Goal: Task Accomplishment & Management: Complete application form

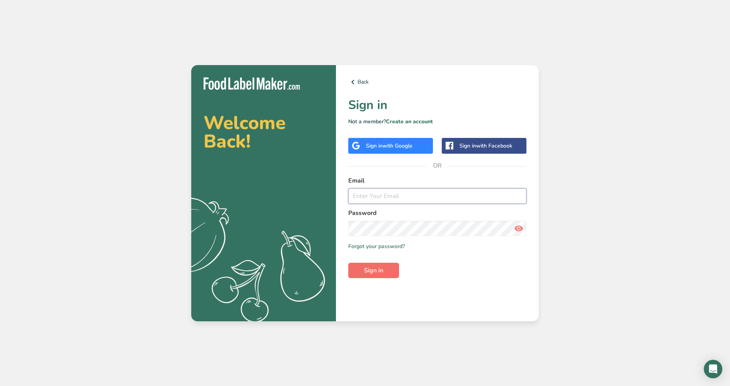
type input "jfukushima@abcolabs.com"
click at [371, 269] on span "Sign in" at bounding box center [373, 270] width 19 height 9
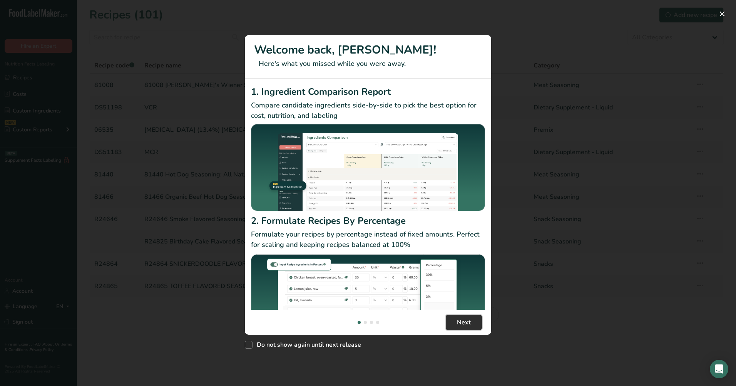
click at [462, 318] on span "Next" at bounding box center [464, 322] width 14 height 9
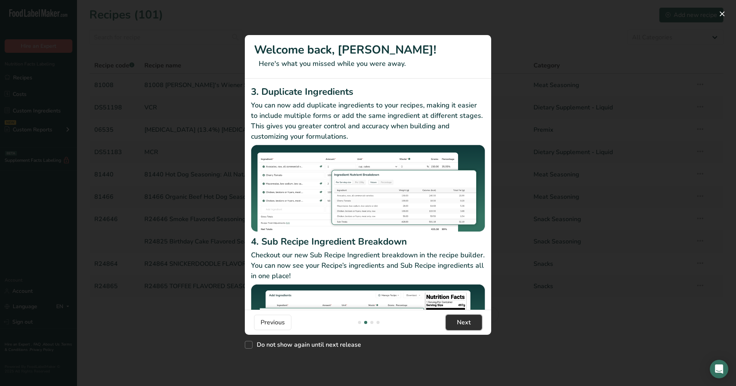
click at [462, 318] on span "Next" at bounding box center [464, 322] width 14 height 9
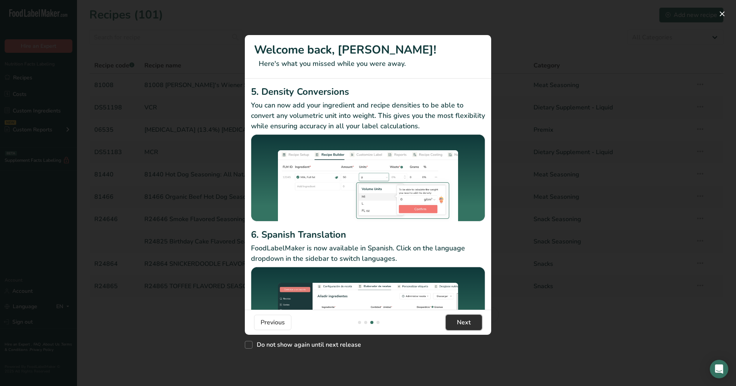
click at [462, 318] on span "Next" at bounding box center [464, 322] width 14 height 9
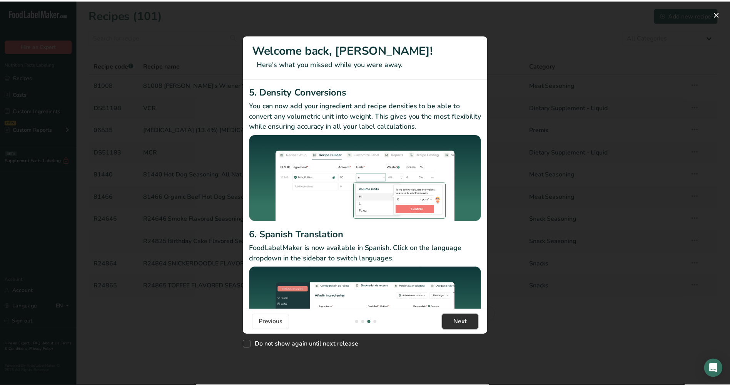
scroll to position [0, 739]
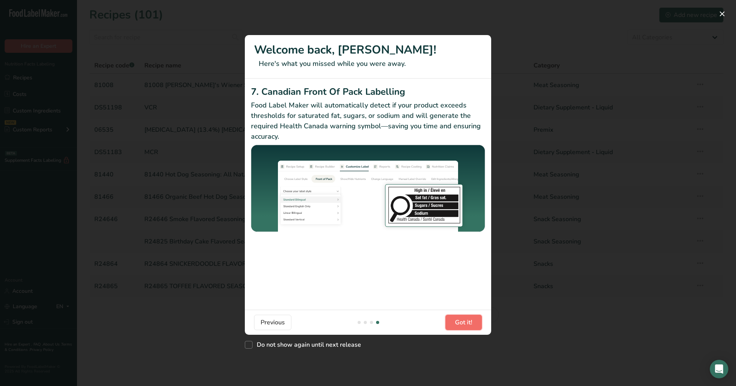
click at [462, 318] on span "Got it!" at bounding box center [463, 322] width 17 height 9
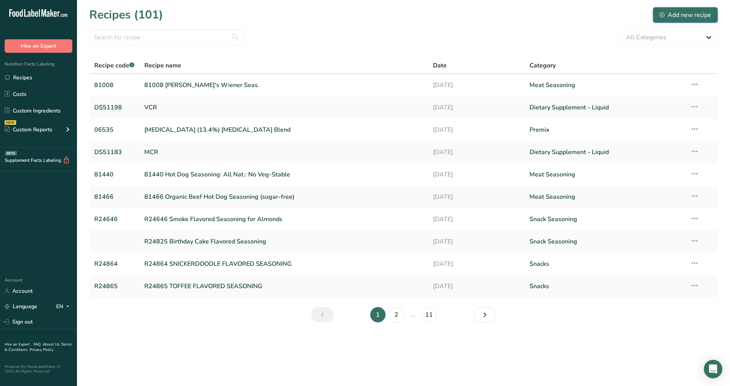
click at [680, 15] on div "Add new recipe" at bounding box center [686, 14] width 52 height 9
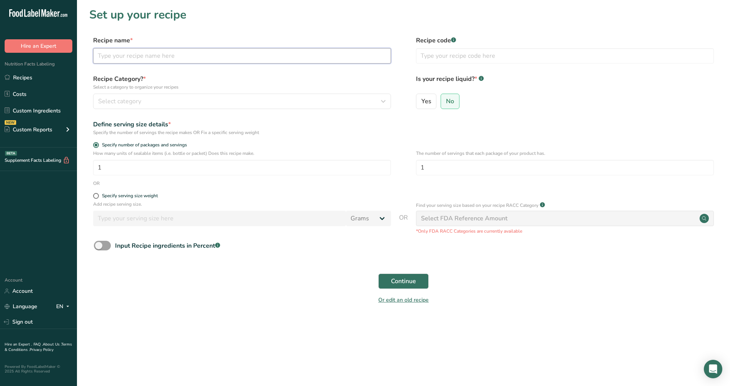
click at [135, 56] on input "text" at bounding box center [242, 55] width 298 height 15
type input "Vegan Protein Vanilla Caramel Flavor"
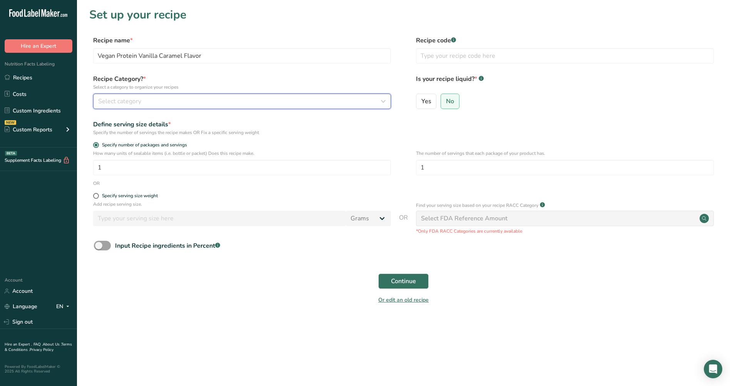
click at [381, 100] on icon "button" at bounding box center [383, 101] width 9 height 14
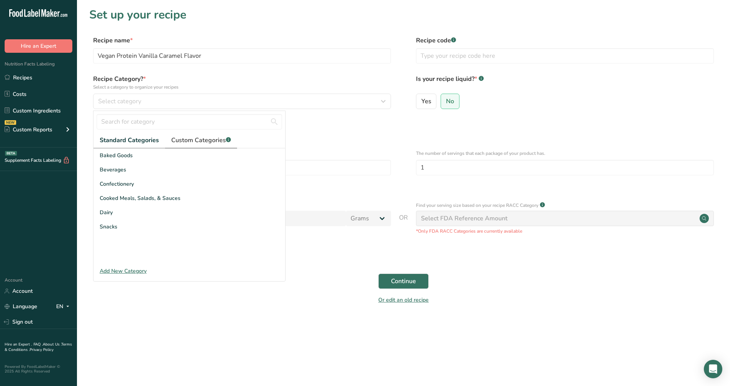
click at [194, 139] on span "Custom Categories .a-a{fill:#347362;}.b-a{fill:#fff;}" at bounding box center [201, 139] width 60 height 9
click at [131, 269] on div "Add New Category" at bounding box center [190, 271] width 192 height 8
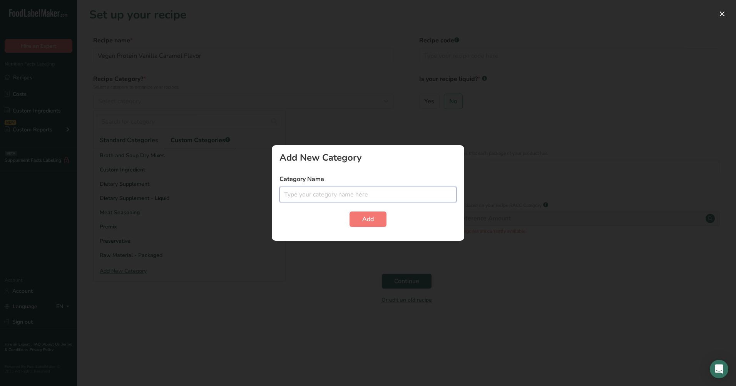
click at [301, 188] on input "text" at bounding box center [367, 194] width 177 height 15
type input "Drink Mix"
click at [363, 222] on span "Add" at bounding box center [368, 218] width 12 height 9
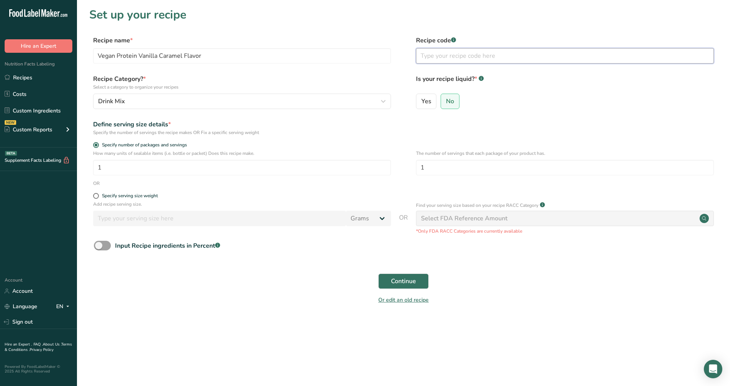
click at [426, 54] on input "text" at bounding box center [565, 55] width 298 height 15
type input "R24871"
click at [398, 281] on span "Continue" at bounding box center [403, 280] width 25 height 9
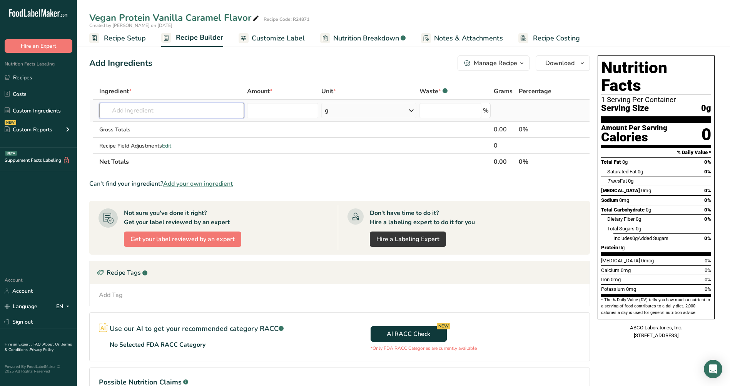
click at [136, 114] on input "text" at bounding box center [171, 110] width 145 height 15
drag, startPoint x: 135, startPoint y: 110, endPoint x: 99, endPoint y: 108, distance: 35.9
click at [100, 108] on input "g087" at bounding box center [171, 110] width 145 height 15
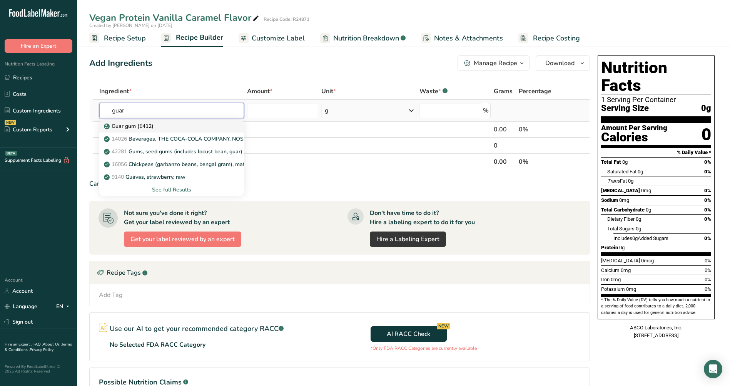
type input "guar"
click at [129, 126] on p "Guar gum (E412)" at bounding box center [129, 126] width 48 height 8
type input "Guar gum (E412)"
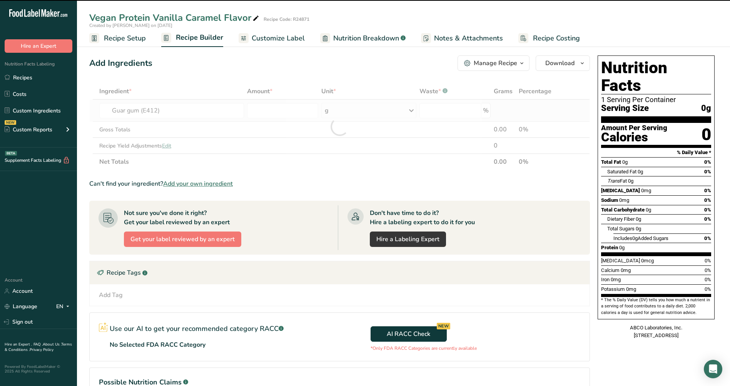
type input "0"
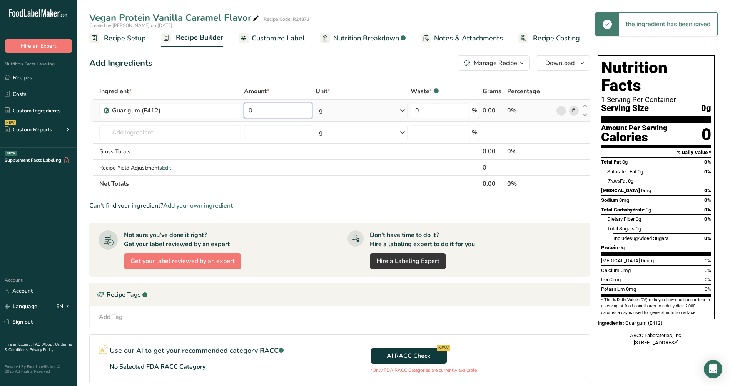
click at [249, 110] on input "0" at bounding box center [278, 110] width 69 height 15
type input "0.18"
click at [115, 130] on input "text" at bounding box center [170, 132] width 142 height 15
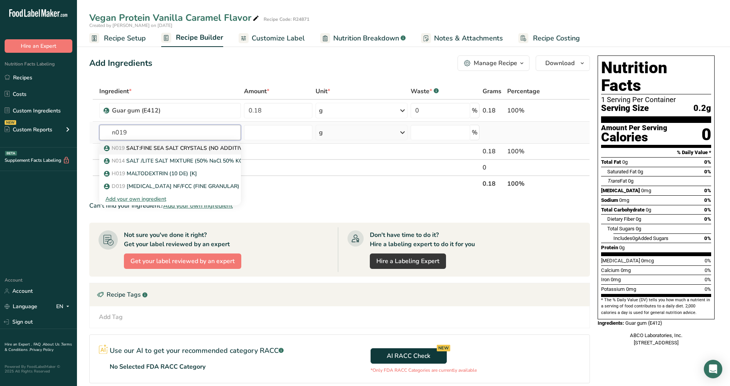
type input "n019"
click at [125, 147] on span "N019" at bounding box center [118, 147] width 13 height 7
type input "SALT:FINE SEA SALT CRYSTALS (NO ADDITIVES)"
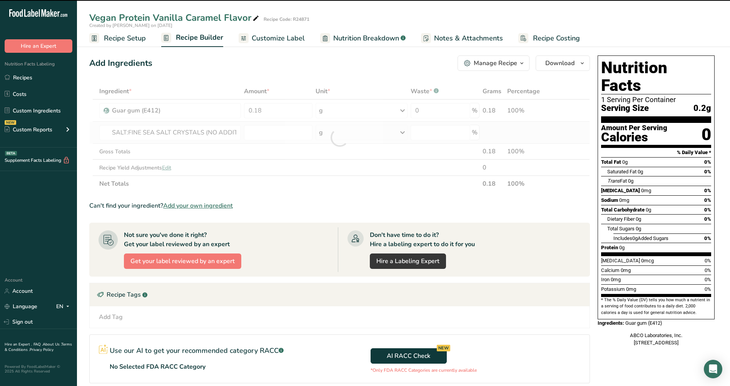
type input "0"
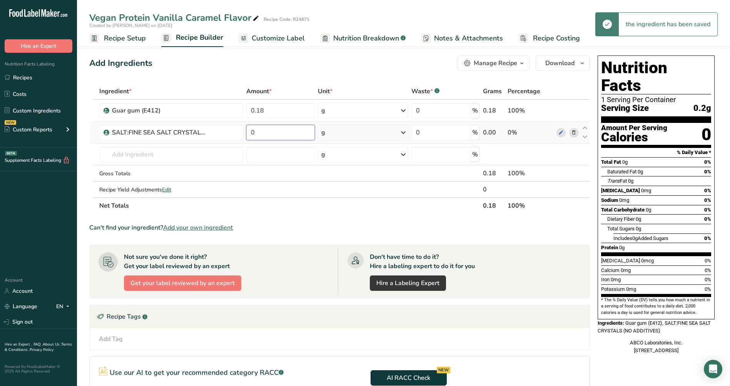
click at [250, 133] on input "0" at bounding box center [280, 132] width 68 height 15
type input "0.15"
click at [108, 153] on input "text" at bounding box center [171, 154] width 144 height 15
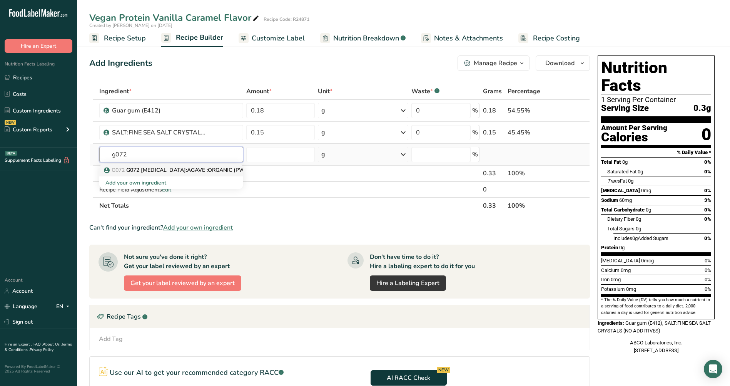
type input "g072"
click at [125, 167] on span "G072" at bounding box center [118, 169] width 13 height 7
type input "G072 INULIN:AGAVE :ORGANIC (PWD) [NGP][K]"
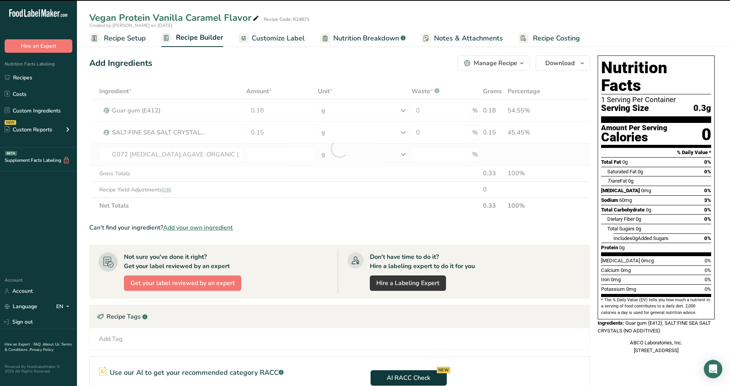
type input "0"
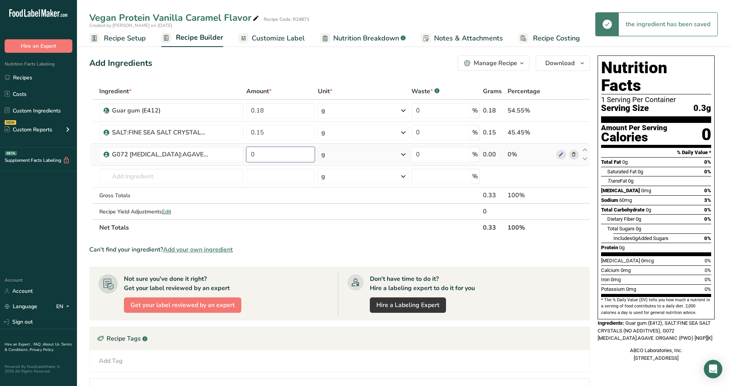
click at [251, 156] on input "0" at bounding box center [280, 154] width 68 height 15
type input "6.0765"
click at [113, 172] on input "text" at bounding box center [171, 176] width 144 height 15
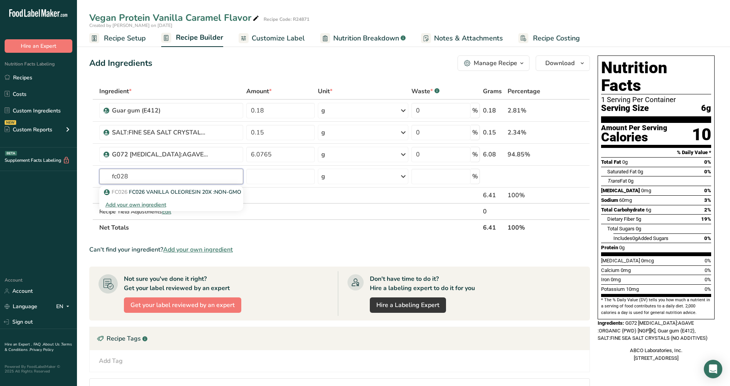
type input "fc028"
type input "weight no"
click at [157, 192] on p "WEIGHT NO NUTRITIONAL VALUE" at bounding box center [152, 192] width 95 height 8
type input "WEIGHT NO NUTRITIONAL VALUE"
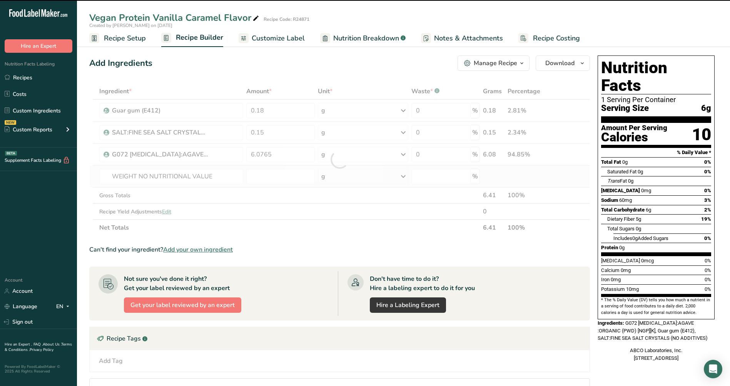
type input "0"
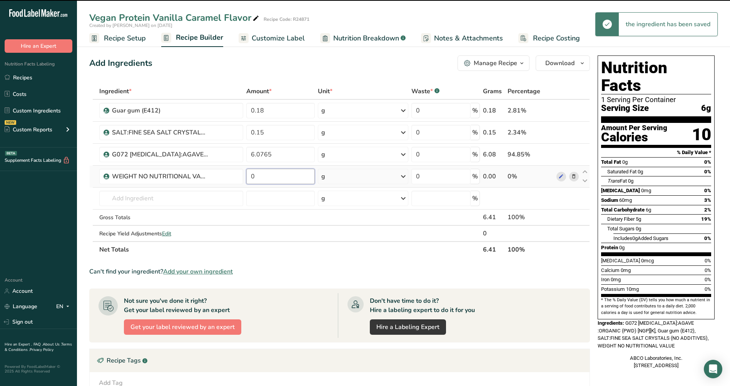
click at [249, 179] on input "0" at bounding box center [280, 176] width 68 height 15
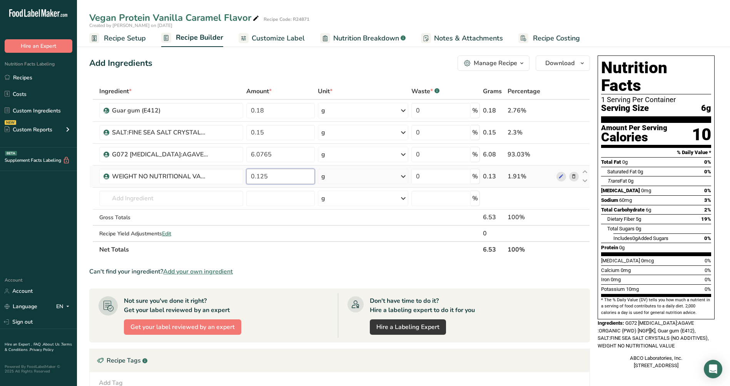
type input "0.125"
click at [114, 192] on input "text" at bounding box center [171, 198] width 144 height 15
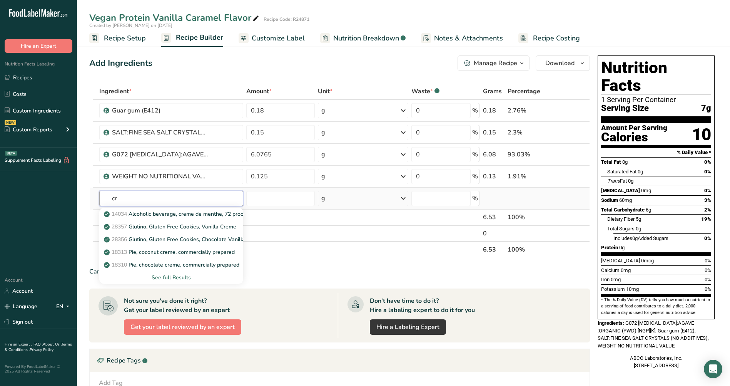
type input "c"
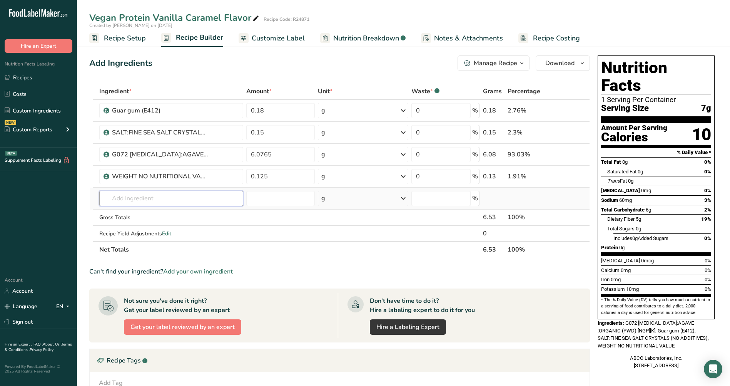
click at [113, 197] on input "text" at bounding box center [171, 198] width 144 height 15
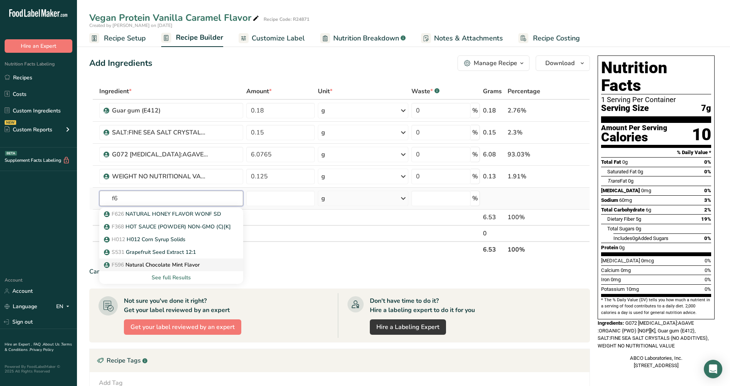
type input "f"
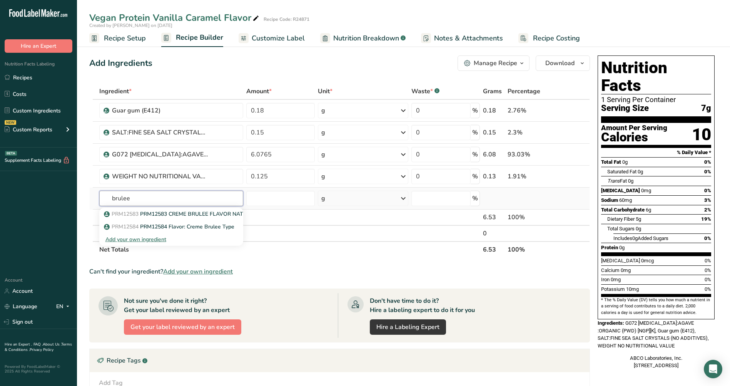
type input "brulee"
click at [168, 213] on p "PRM12583 PRM12583 CREME BRULEE FLAVOR NATURAL TYPE OS" at bounding box center [193, 214] width 176 height 8
type input "PRM12583 CREME BRULEE FLAVOR NATURAL TYPE OS"
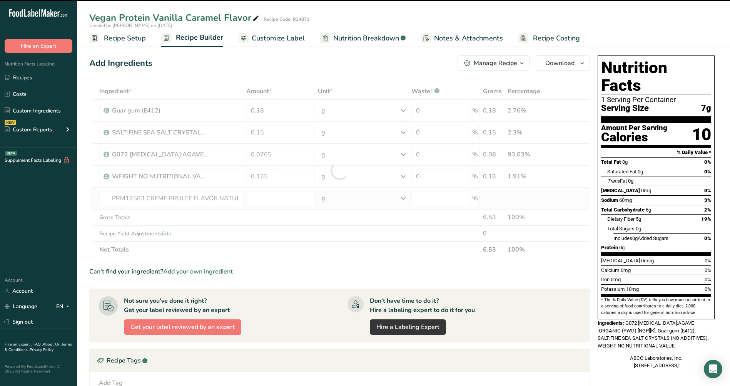
type input "0"
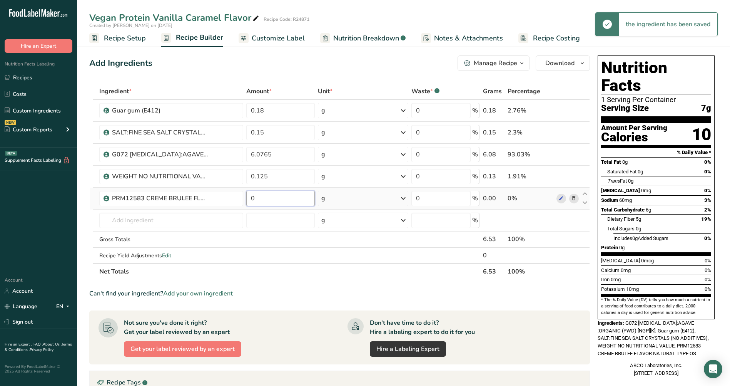
click at [249, 195] on input "0" at bounding box center [280, 198] width 68 height 15
type input "0.125"
click at [144, 217] on input "text" at bounding box center [171, 219] width 144 height 15
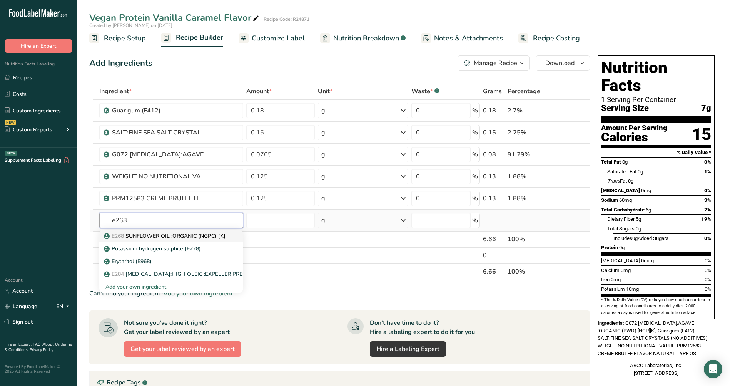
type input "e268"
click at [142, 235] on p "E268 SUNFLOWER OIL :ORGANIC (NGPC) [K]" at bounding box center [165, 236] width 120 height 8
type input "SUNFLOWER OIL :ORGANIC (NGPC) [K]"
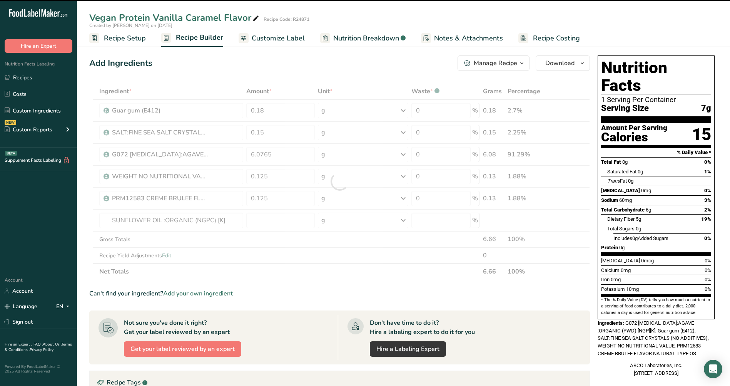
type input "0"
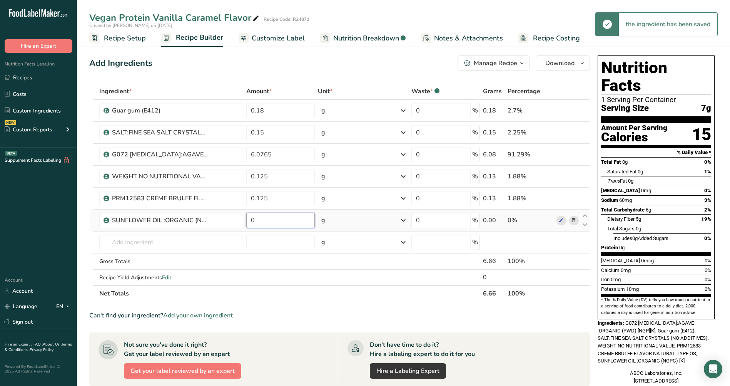
click at [249, 220] on input "0" at bounding box center [280, 219] width 68 height 15
type input "0.25"
click at [110, 241] on input "text" at bounding box center [171, 241] width 144 height 15
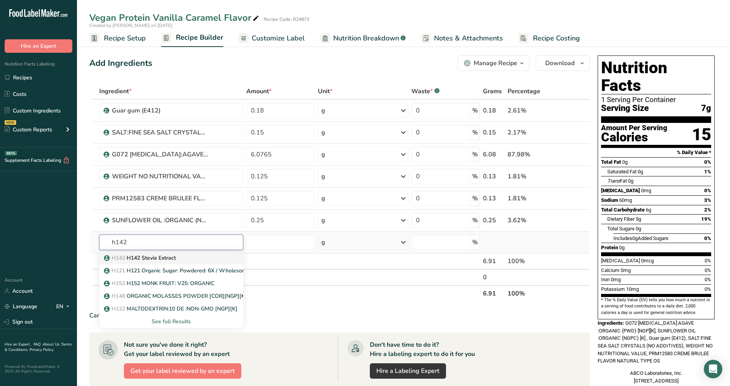
type input "h142"
click at [129, 258] on p "H142 H142 Stevia Extract" at bounding box center [140, 258] width 70 height 8
type input "H142 Stevia Extract"
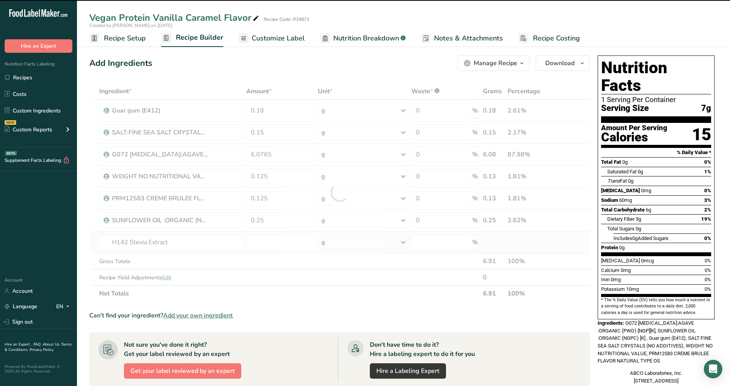
type input "0"
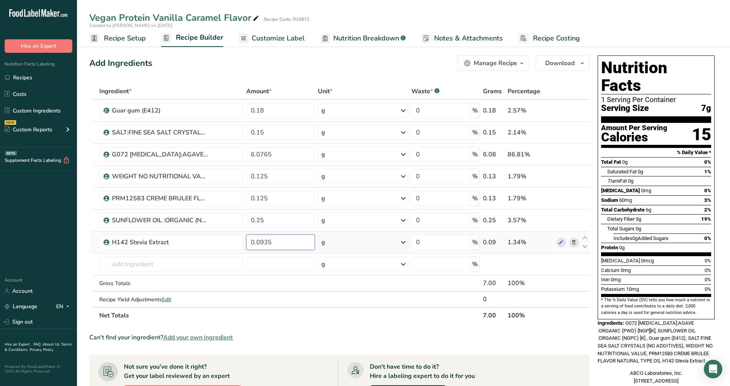
type input "0.0935"
click at [134, 261] on input "text" at bounding box center [171, 263] width 144 height 15
type input "pisane"
click at [136, 292] on div "Add your own ingredient" at bounding box center [171, 292] width 132 height 8
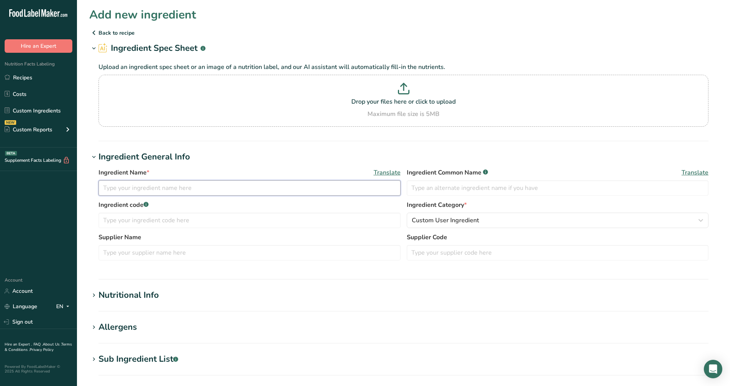
click at [120, 190] on input "text" at bounding box center [250, 187] width 302 height 15
type input "Pea Protein"
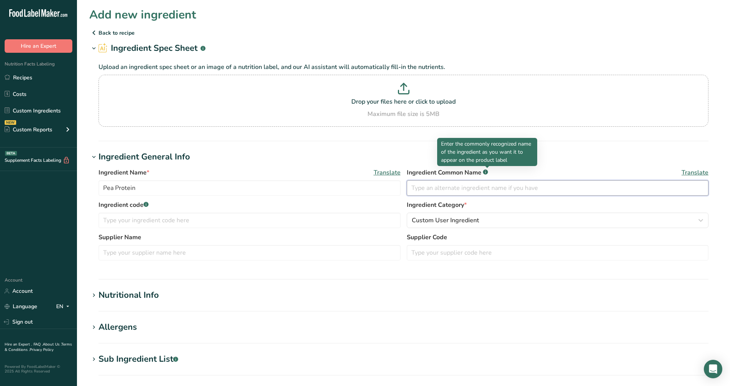
click at [467, 185] on input "text" at bounding box center [558, 187] width 302 height 15
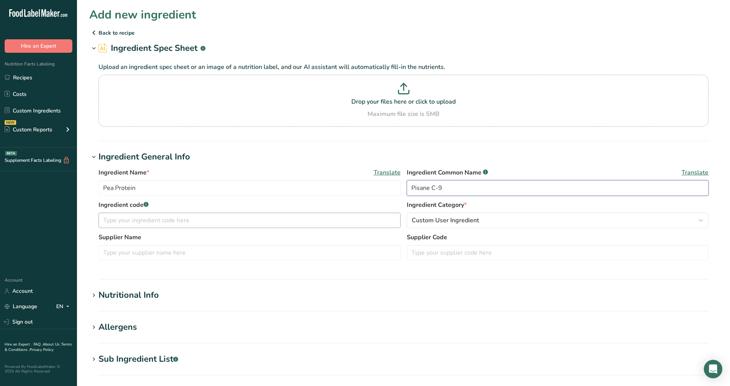
type input "Pisane C-9"
click at [113, 217] on input "text" at bounding box center [250, 219] width 302 height 15
type input "L182"
click at [697, 216] on icon "button" at bounding box center [700, 220] width 9 height 14
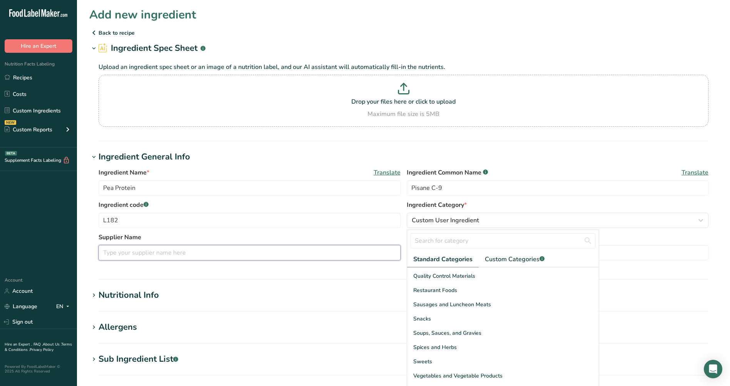
click at [142, 256] on input "text" at bounding box center [250, 252] width 302 height 15
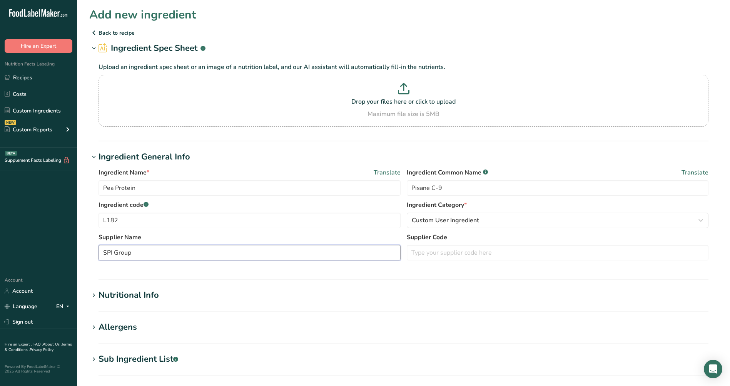
type input "SPI Group"
click at [109, 294] on div "Nutritional Info" at bounding box center [129, 295] width 60 height 13
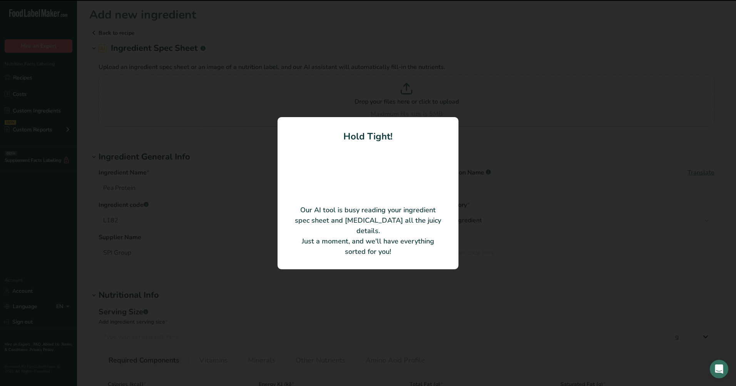
type input "PISANE® C9"
type input "COSUCRA - Groupe Warcoing S.A."
type input "100"
type input "413"
type KJ "1727.99"
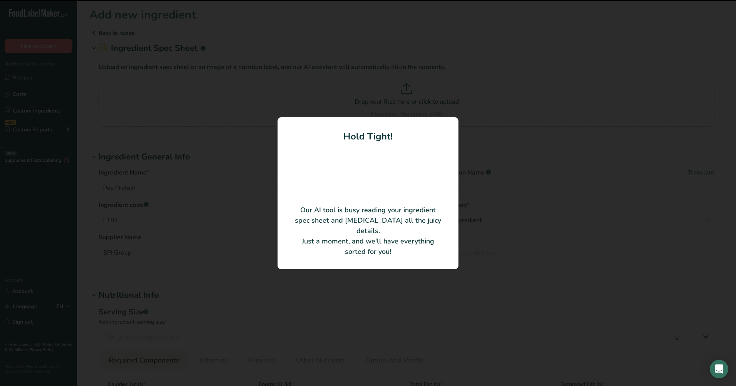
type Fat "9"
type Fat "2.1"
type Fat "0"
type input "0"
type input "2000"
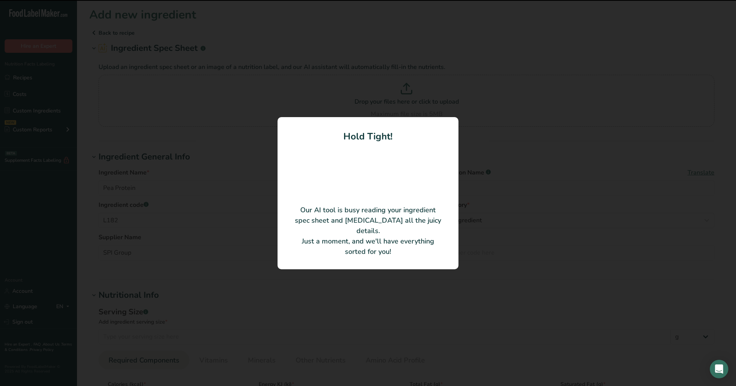
type Carbohydrates "2.1"
type Fiber "1.4"
type Sugars "0"
type input "81.7"
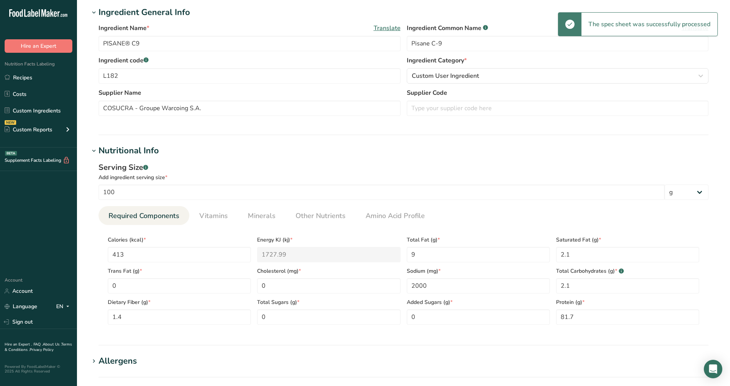
scroll to position [154, 0]
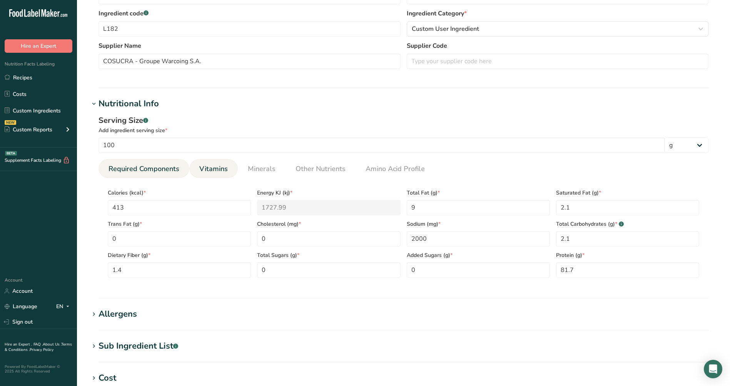
click at [214, 169] on span "Vitamins" at bounding box center [213, 169] width 28 height 10
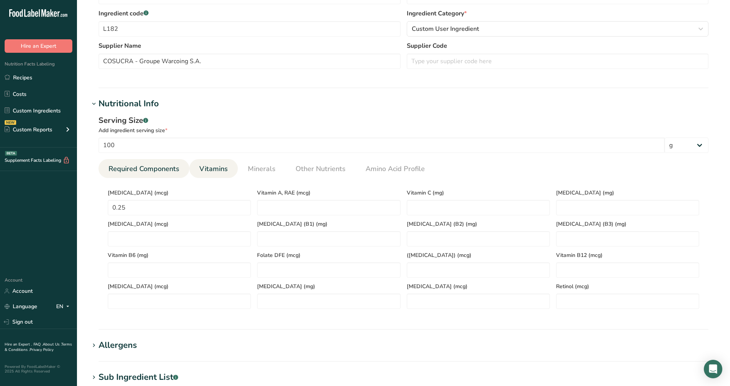
click at [155, 171] on span "Required Components" at bounding box center [144, 169] width 71 height 10
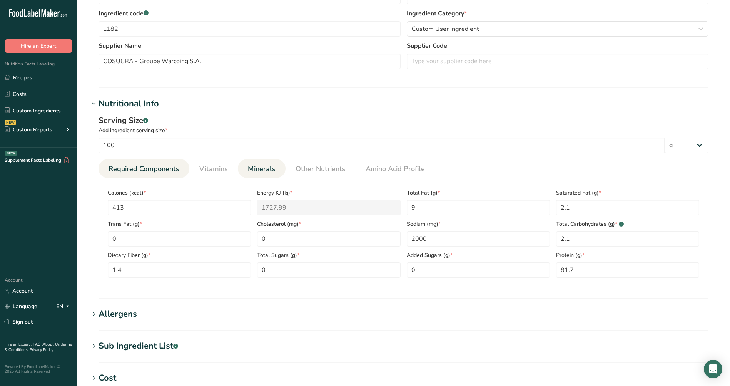
click at [260, 170] on span "Minerals" at bounding box center [262, 169] width 28 height 10
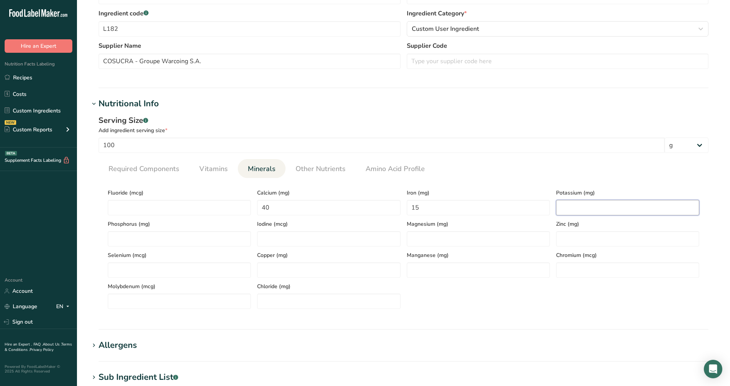
click at [566, 206] on input "number" at bounding box center [627, 207] width 143 height 15
type input "200"
click at [430, 248] on div "Manganese (mg)" at bounding box center [478, 261] width 149 height 31
click at [431, 243] on input "number" at bounding box center [478, 238] width 143 height 15
type input "46"
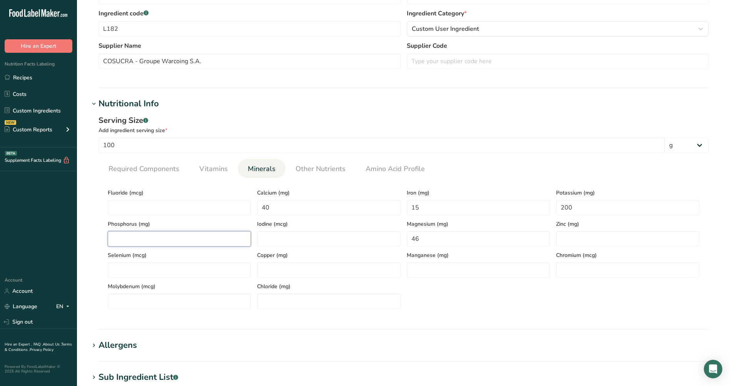
click at [137, 235] on input "number" at bounding box center [179, 238] width 143 height 15
click at [275, 234] on input "number" at bounding box center [328, 238] width 143 height 15
click at [568, 236] on input "number" at bounding box center [627, 238] width 143 height 15
type input "6"
click at [151, 268] on input "number" at bounding box center [179, 269] width 143 height 15
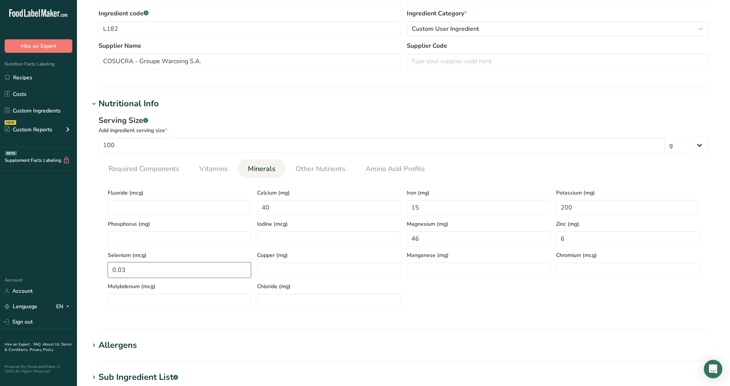
type input "0.03"
type input "0.11"
type input "0"
drag, startPoint x: 257, startPoint y: 271, endPoint x: 266, endPoint y: 273, distance: 8.9
click at [257, 271] on input "number" at bounding box center [328, 269] width 143 height 15
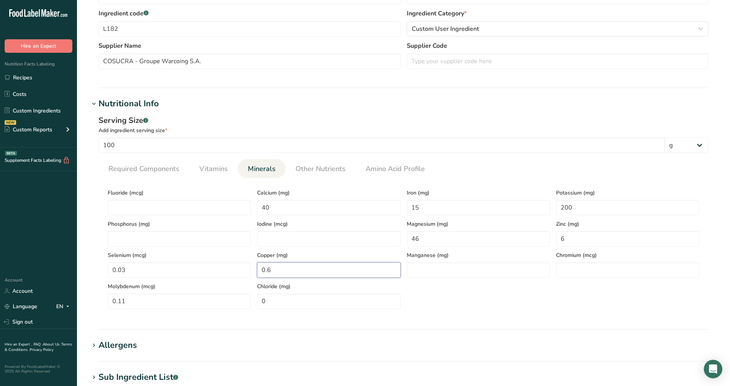
type input "0.6"
type input "0.8"
type input "0.02"
click at [311, 171] on span "Other Nutrients" at bounding box center [321, 169] width 50 height 10
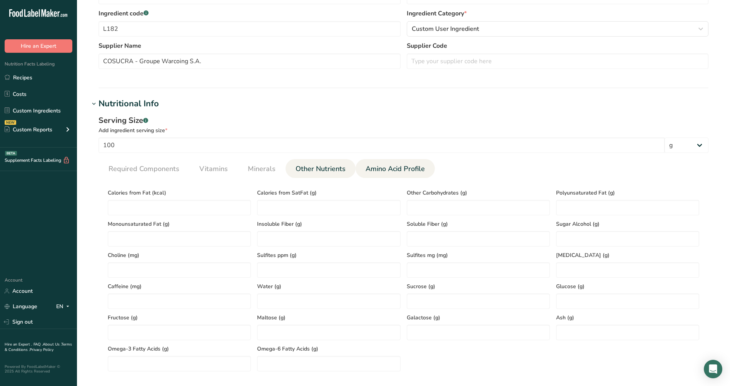
click at [381, 167] on span "Amino Acid Profile" at bounding box center [395, 169] width 59 height 10
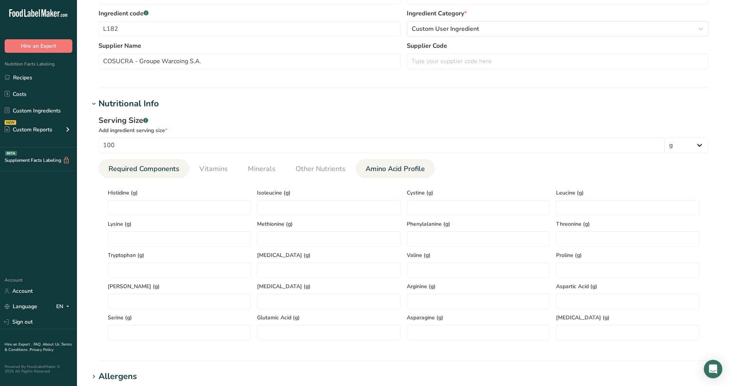
click at [152, 171] on span "Required Components" at bounding box center [144, 169] width 71 height 10
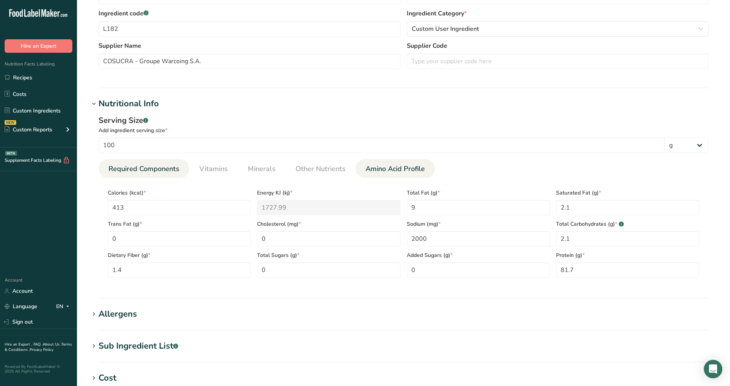
drag, startPoint x: 375, startPoint y: 169, endPoint x: 359, endPoint y: 169, distance: 16.2
click at [375, 169] on span "Amino Acid Profile" at bounding box center [395, 169] width 59 height 10
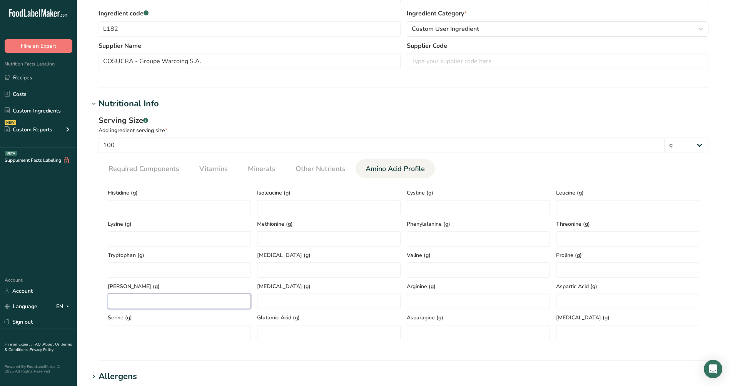
click at [124, 298] on input "number" at bounding box center [179, 300] width 143 height 15
type input "3.5131"
type input "0.817"
type Acid "0.817"
click at [446, 303] on input "0.817" at bounding box center [478, 300] width 143 height 15
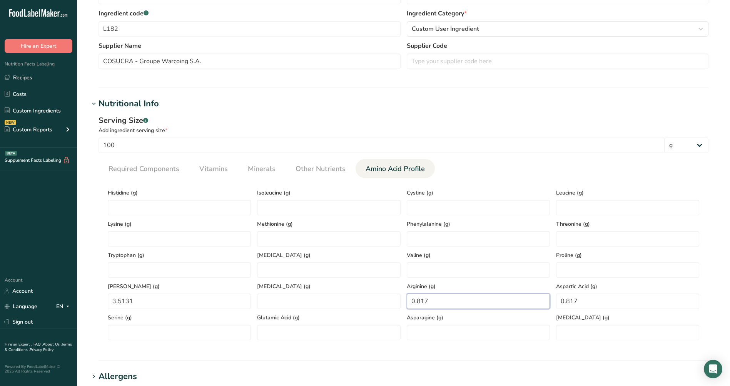
drag, startPoint x: 446, startPoint y: 303, endPoint x: 410, endPoint y: 292, distance: 38.6
click at [410, 292] on div "Arginine (g) 0.817" at bounding box center [478, 293] width 149 height 31
type input "7.1079"
type Acid "9.3955"
click at [415, 208] on input "number" at bounding box center [478, 207] width 143 height 15
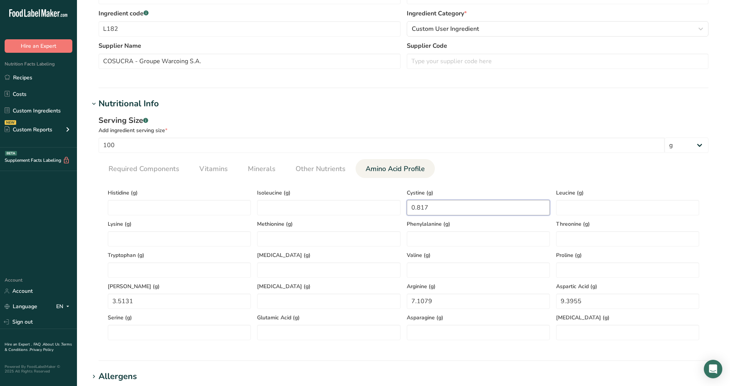
type input "0.817"
click at [277, 325] on div "Glutamic Acid (g)" at bounding box center [328, 324] width 149 height 31
click at [273, 330] on Acid "number" at bounding box center [328, 331] width 143 height 15
type Acid "13.7256"
click at [266, 304] on input "number" at bounding box center [328, 300] width 143 height 15
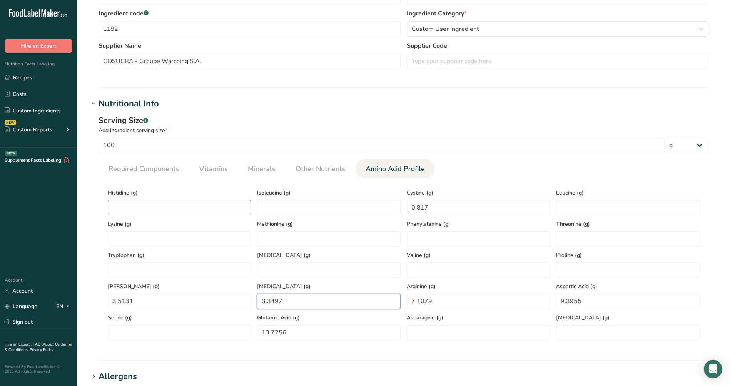
type input "3.3497"
click at [180, 207] on input "number" at bounding box center [179, 207] width 143 height 15
type input "2.0425"
type input "3.6765"
type input "6.8628"
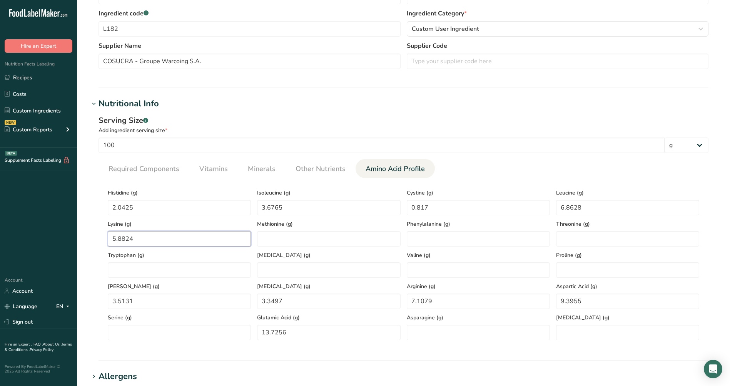
type input "5.8824"
type input "0.8987"
type input "4.4935"
type input "3.1863"
type input "0.817"
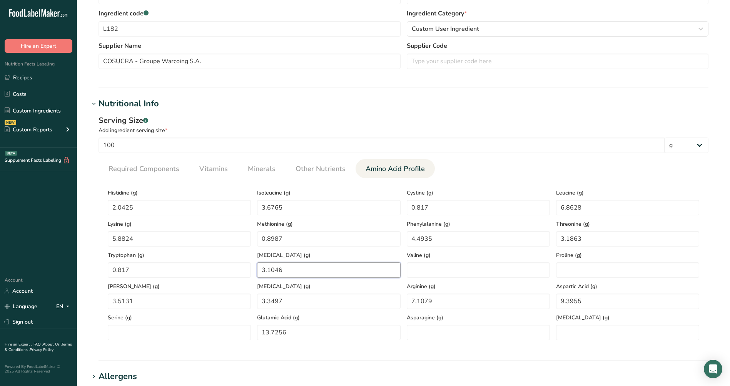
type input "3.1046"
type input "4.085"
type input "3.6765"
type input "4.3301"
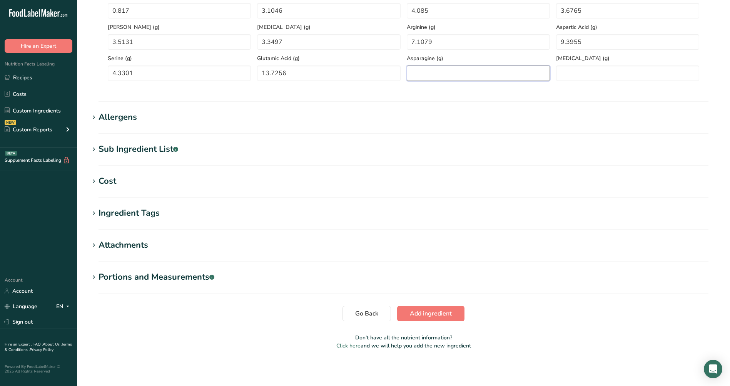
scroll to position [414, 0]
click at [415, 310] on span "Add ingredient" at bounding box center [431, 312] width 42 height 9
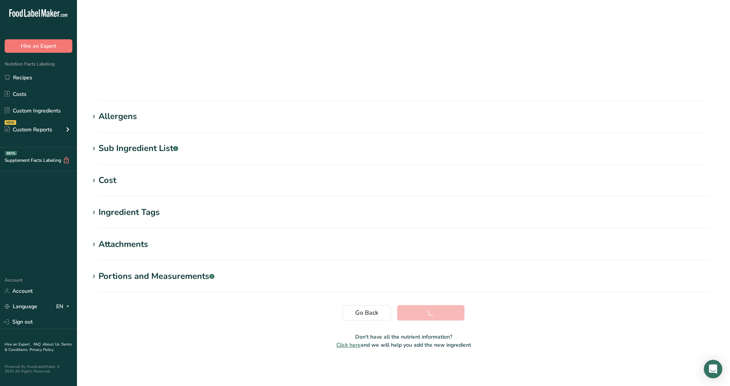
scroll to position [28, 0]
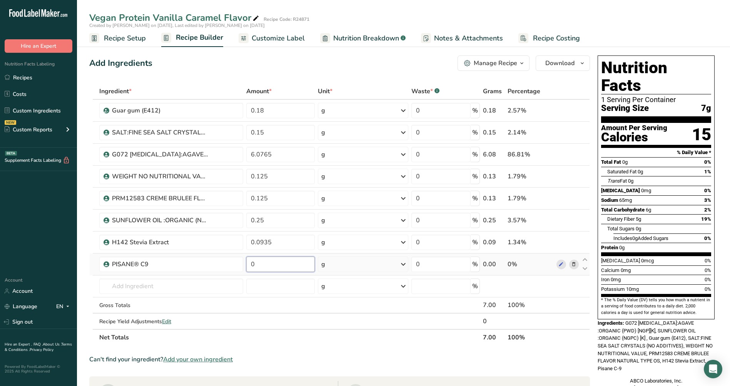
click at [249, 263] on input "0" at bounding box center [280, 263] width 68 height 15
click at [250, 268] on input "0" at bounding box center [280, 263] width 68 height 15
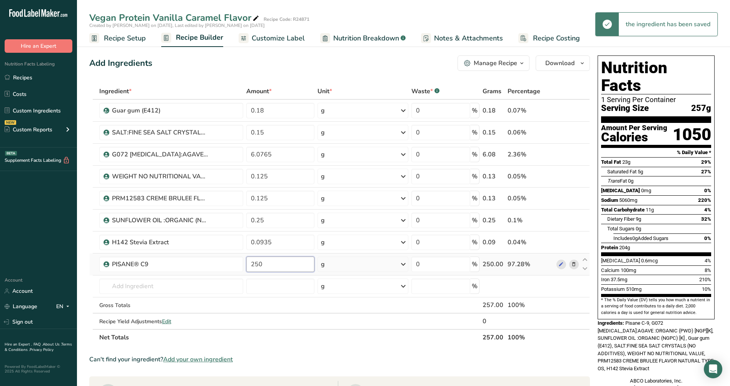
click at [258, 264] on input "250" at bounding box center [280, 263] width 68 height 15
type input "25"
click at [118, 283] on input "text" at bounding box center [171, 285] width 144 height 15
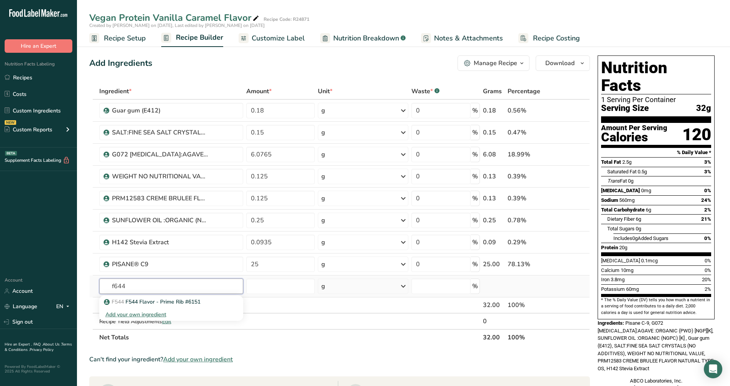
type input "f644"
click at [118, 287] on input "text" at bounding box center [171, 285] width 144 height 15
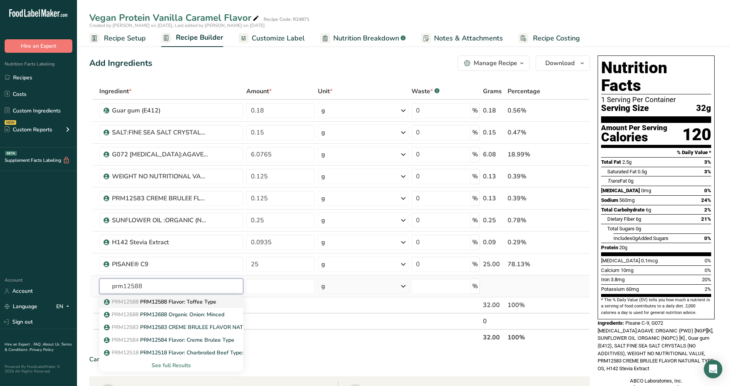
type input "prm12588"
click at [159, 300] on p "PRM12588 PRM12588 Flavor: Toffee Type" at bounding box center [160, 302] width 111 height 8
type input "PRM12588 Flavor: Toffee Type"
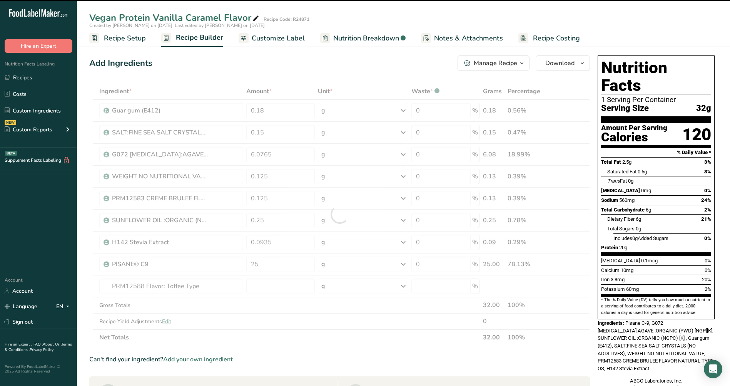
type input "0"
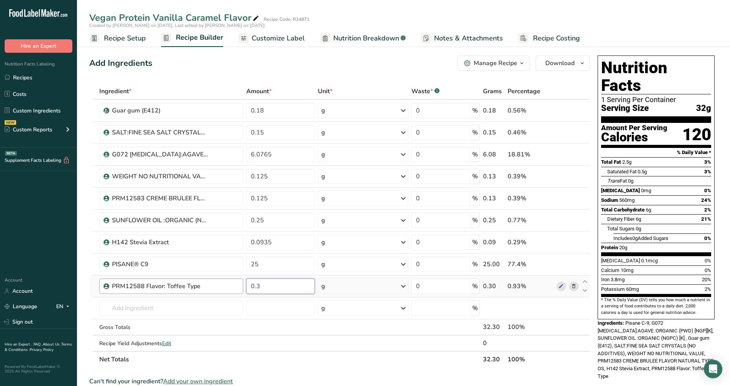
type input "0.3"
click at [112, 308] on input "text" at bounding box center [171, 307] width 144 height 15
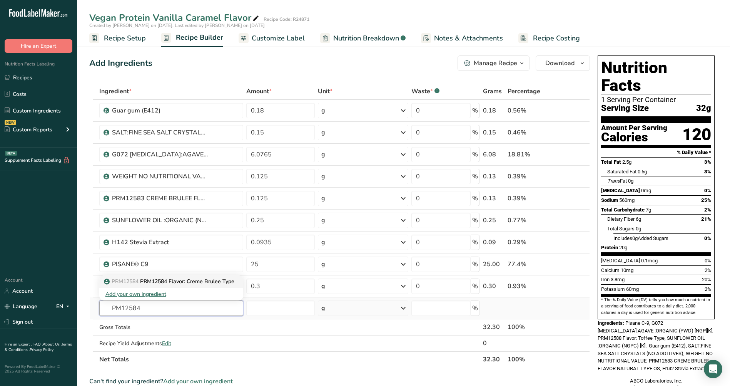
type input "PM12584"
click at [139, 283] on span "PRM12584" at bounding box center [125, 281] width 27 height 7
type input "PRM12584 Flavor: Creme Brulee Type"
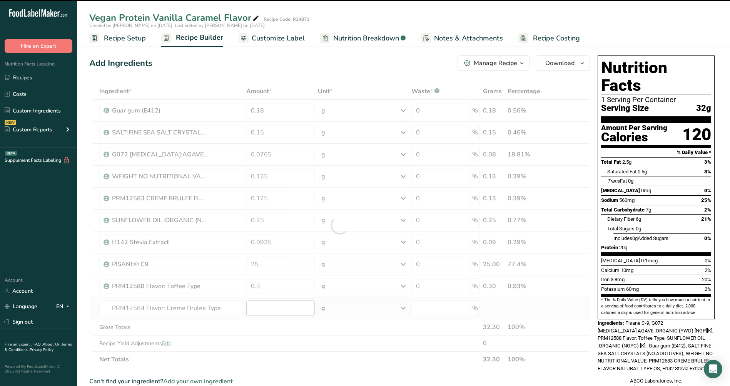
type input "0"
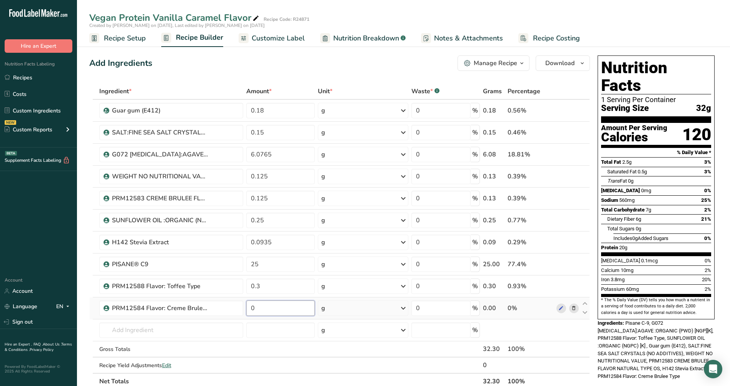
click at [252, 308] on input "0" at bounding box center [280, 307] width 68 height 15
click at [252, 308] on input "0.7" at bounding box center [280, 307] width 68 height 15
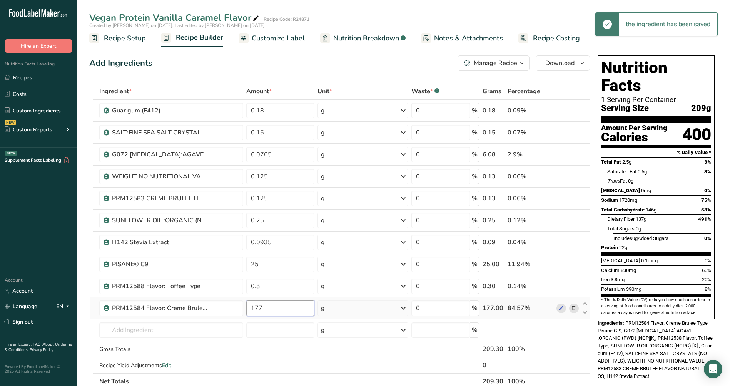
click at [263, 308] on input "177" at bounding box center [280, 307] width 68 height 15
click at [255, 307] on input "17" at bounding box center [280, 307] width 68 height 15
type input "1.7"
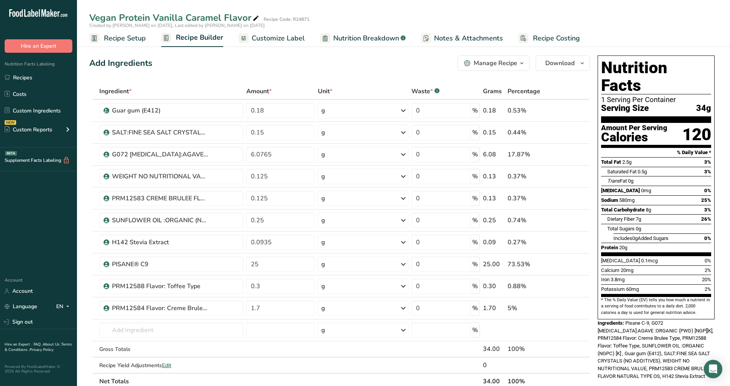
click at [274, 39] on span "Customize Label" at bounding box center [278, 38] width 53 height 10
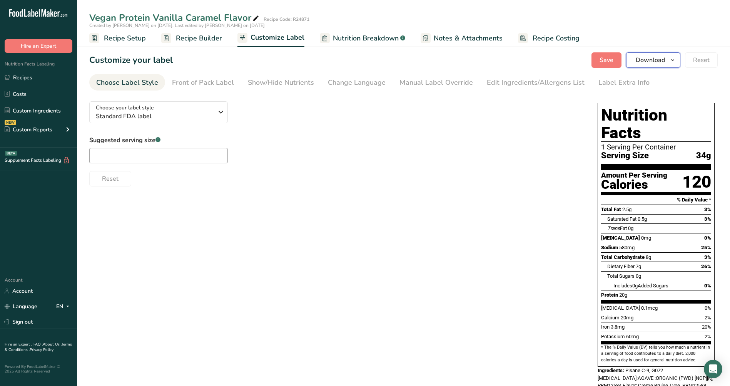
click at [672, 58] on icon "button" at bounding box center [673, 60] width 6 height 10
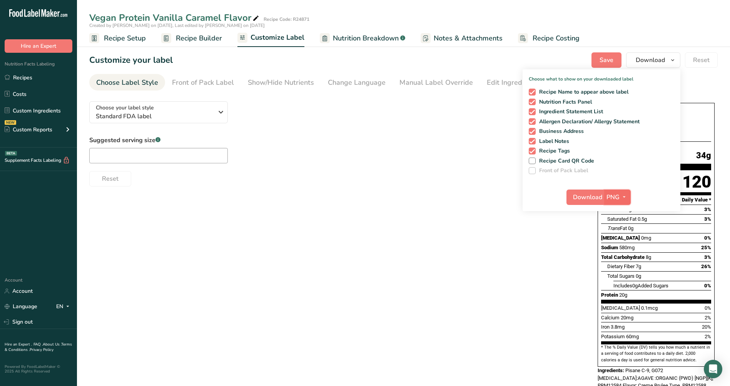
click at [622, 196] on icon "button" at bounding box center [624, 197] width 6 height 10
click at [620, 250] on link "PDF" at bounding box center [618, 250] width 25 height 13
click at [533, 112] on span at bounding box center [532, 111] width 7 height 7
click at [533, 112] on input "Ingredient Statement List" at bounding box center [531, 111] width 5 height 5
checkbox input "false"
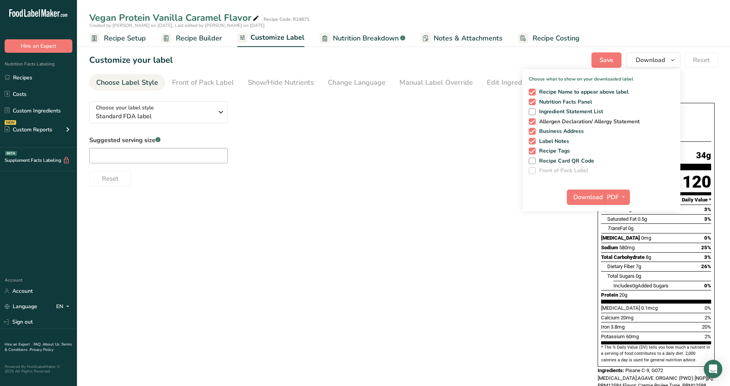
click at [532, 121] on span at bounding box center [532, 121] width 7 height 7
click at [532, 121] on input "Allergen Declaration/ Allergy Statement" at bounding box center [531, 121] width 5 height 5
checkbox input "false"
click at [532, 131] on span at bounding box center [532, 131] width 7 height 7
click at [532, 131] on input "Business Address" at bounding box center [531, 131] width 5 height 5
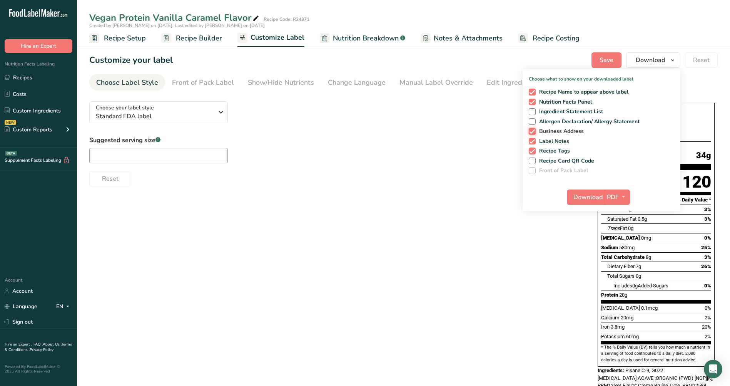
checkbox input "false"
click at [531, 141] on span at bounding box center [532, 141] width 7 height 7
click at [531, 141] on input "Label Notes" at bounding box center [531, 141] width 5 height 5
checkbox input "false"
click at [533, 152] on span at bounding box center [532, 150] width 7 height 7
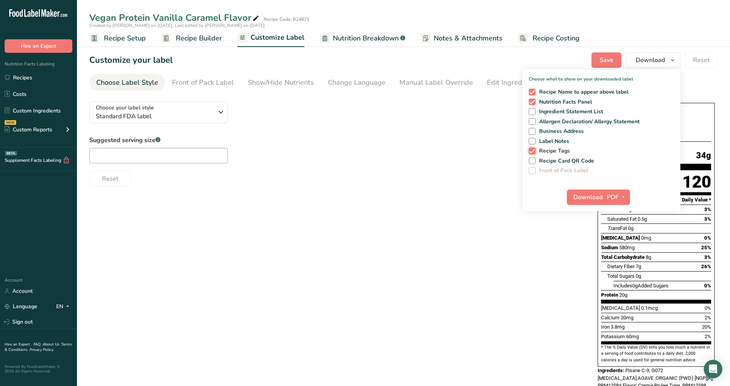
click at [533, 152] on input "Recipe Tags" at bounding box center [531, 150] width 5 height 5
checkbox input "false"
click at [586, 196] on span "Download" at bounding box center [588, 196] width 29 height 9
click at [584, 192] on span "Download" at bounding box center [588, 196] width 29 height 9
click at [189, 38] on span "Recipe Builder" at bounding box center [199, 38] width 46 height 10
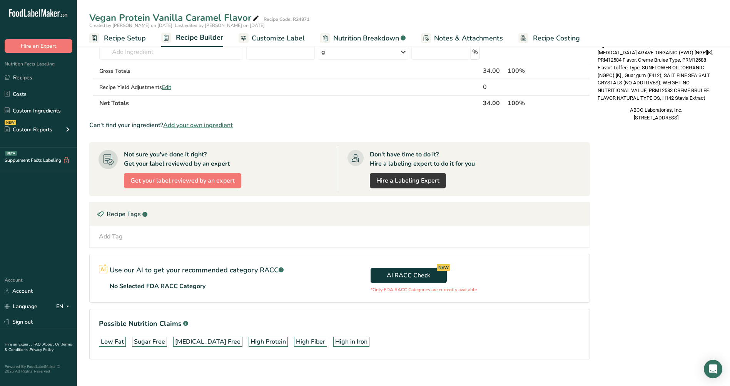
scroll to position [288, 0]
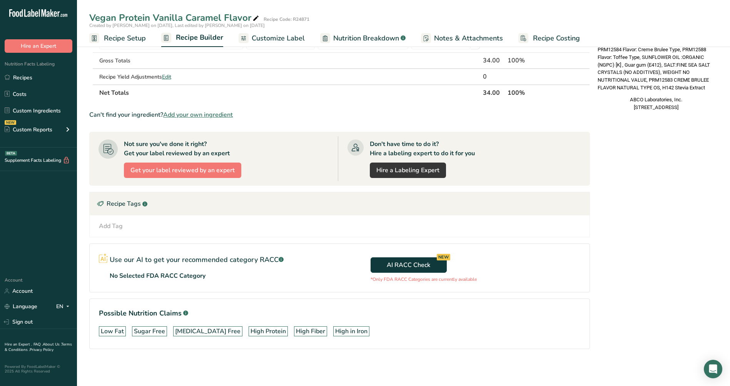
click at [266, 35] on span "Customize Label" at bounding box center [278, 38] width 53 height 10
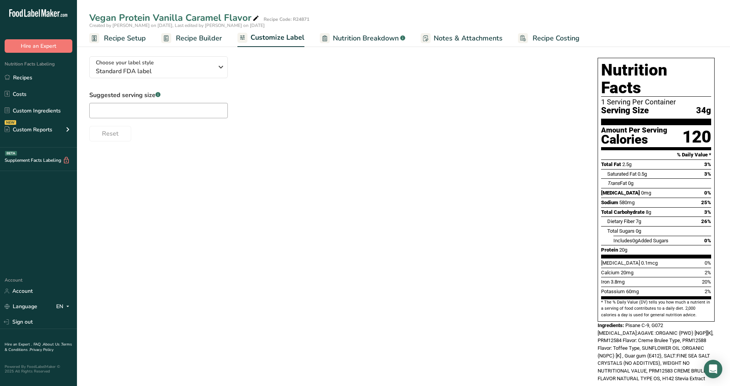
scroll to position [79, 0]
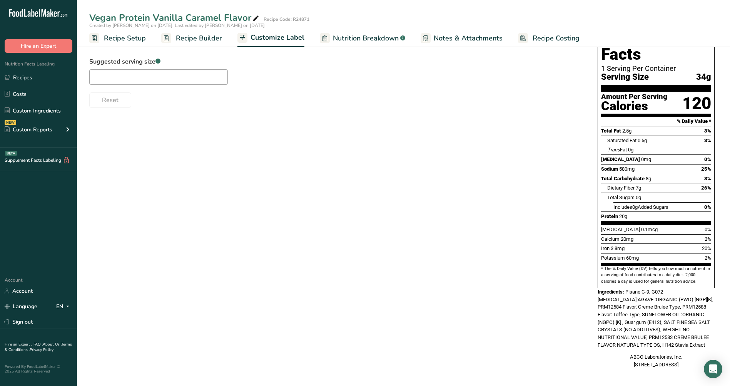
click at [121, 35] on span "Recipe Setup" at bounding box center [125, 38] width 42 height 10
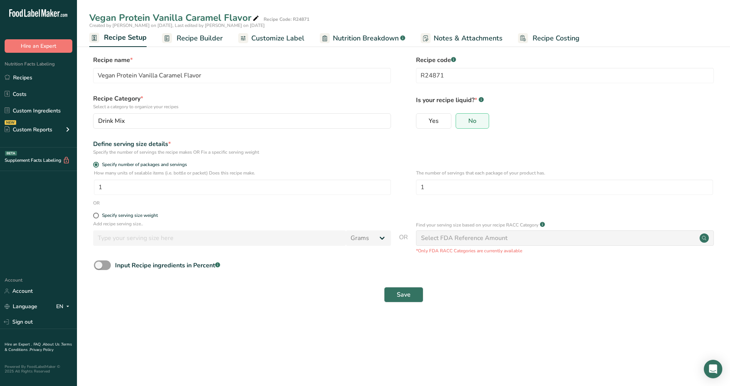
click at [203, 37] on span "Recipe Builder" at bounding box center [200, 38] width 46 height 10
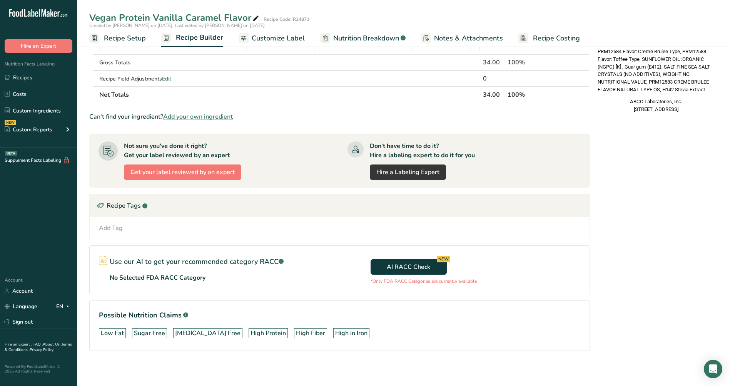
scroll to position [288, 0]
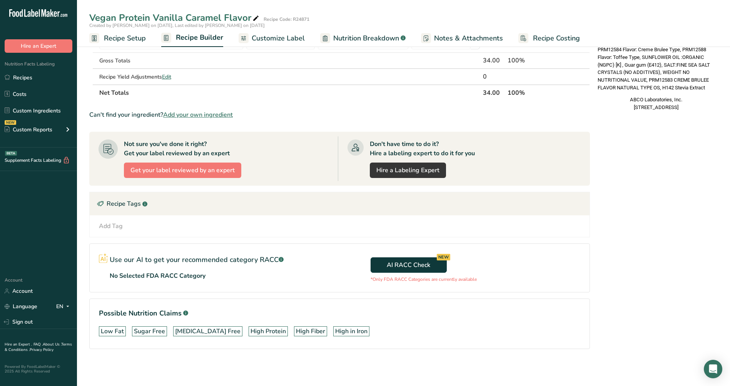
click at [346, 37] on span "Nutrition Breakdown" at bounding box center [366, 38] width 66 height 10
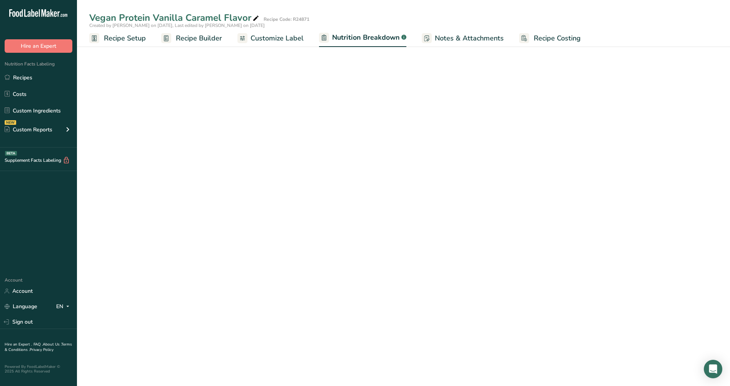
select select "Calories"
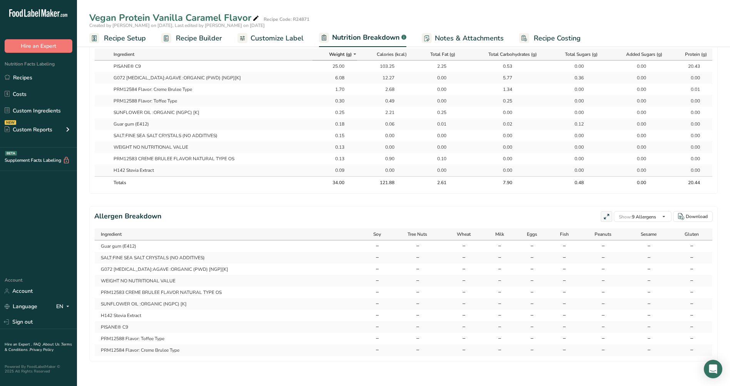
scroll to position [389, 0]
click at [460, 37] on span "Notes & Attachments" at bounding box center [469, 38] width 69 height 10
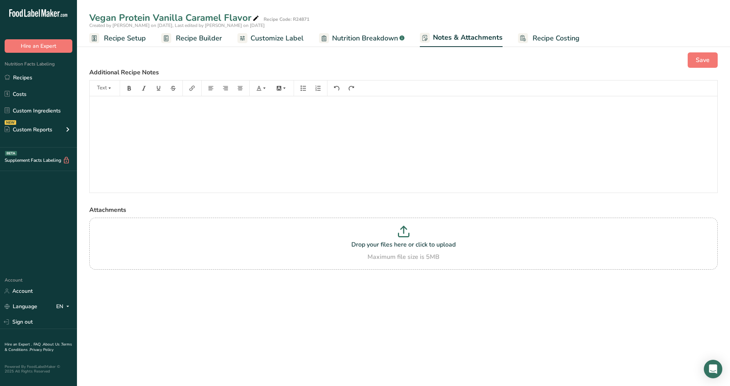
click at [542, 36] on span "Recipe Costing" at bounding box center [556, 38] width 47 height 10
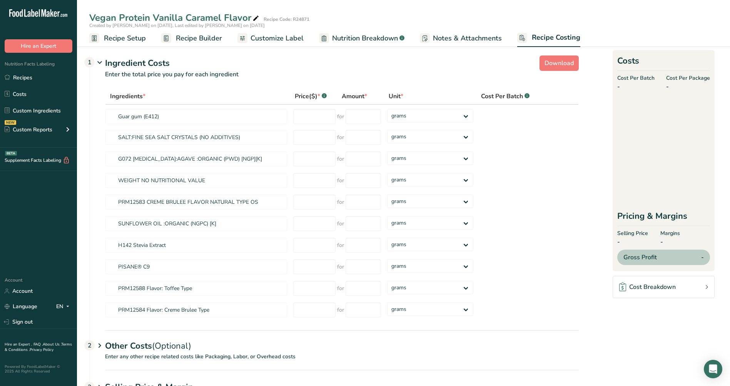
click at [276, 39] on span "Customize Label" at bounding box center [277, 38] width 53 height 10
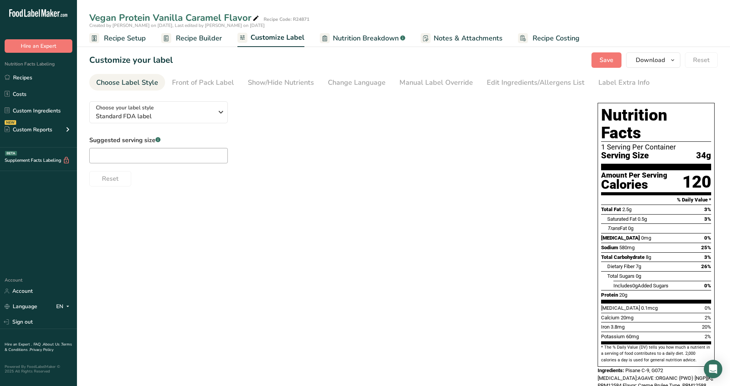
click at [200, 39] on span "Recipe Builder" at bounding box center [199, 38] width 46 height 10
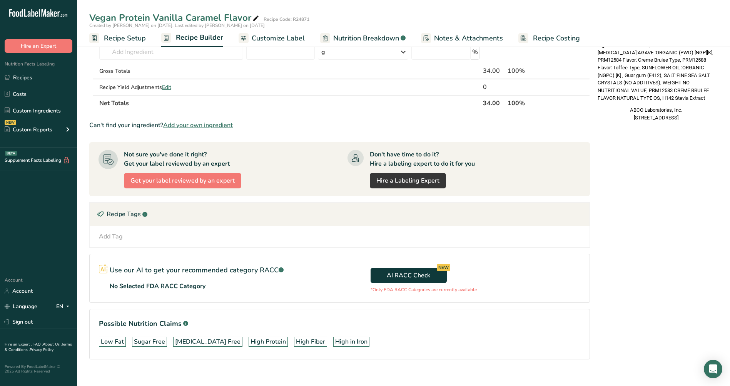
scroll to position [288, 0]
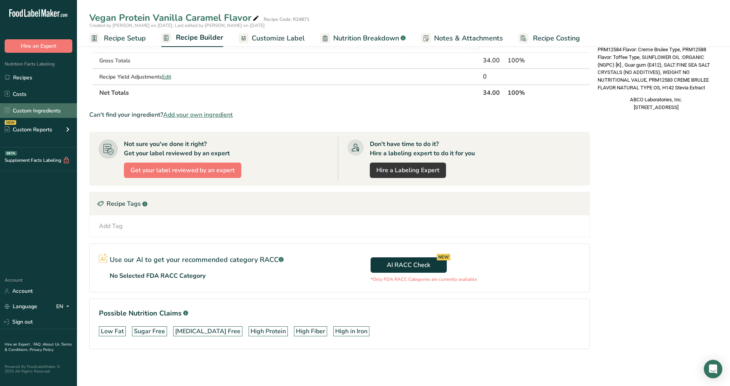
click at [45, 107] on link "Custom Ingredients" at bounding box center [38, 110] width 77 height 15
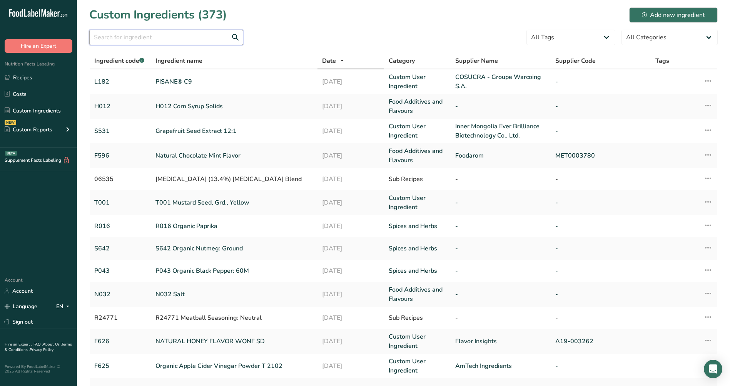
click at [111, 35] on input "text" at bounding box center [166, 37] width 154 height 15
click at [43, 129] on div "Custom Reports" at bounding box center [29, 129] width 48 height 8
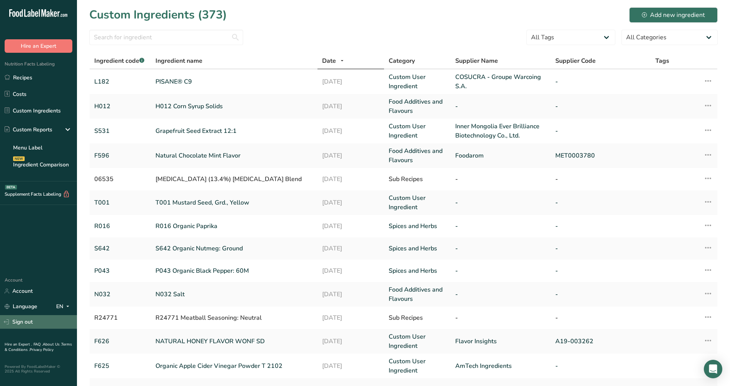
click at [29, 322] on link "Sign out" at bounding box center [38, 321] width 77 height 13
